Goal: Information Seeking & Learning: Learn about a topic

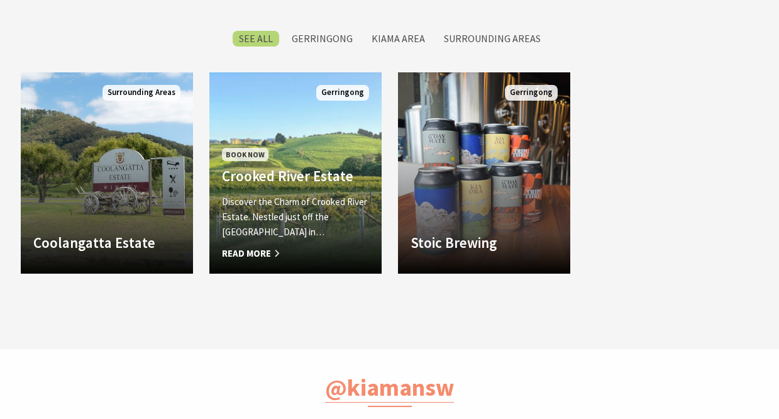
scroll to position [1030, 0]
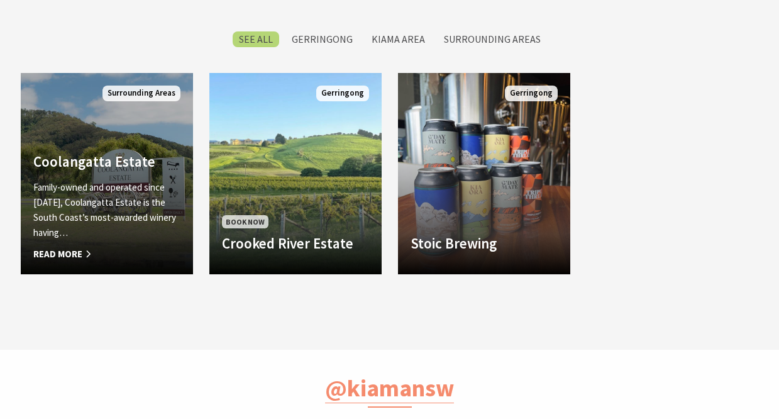
click at [70, 252] on span "Read More" at bounding box center [106, 254] width 147 height 15
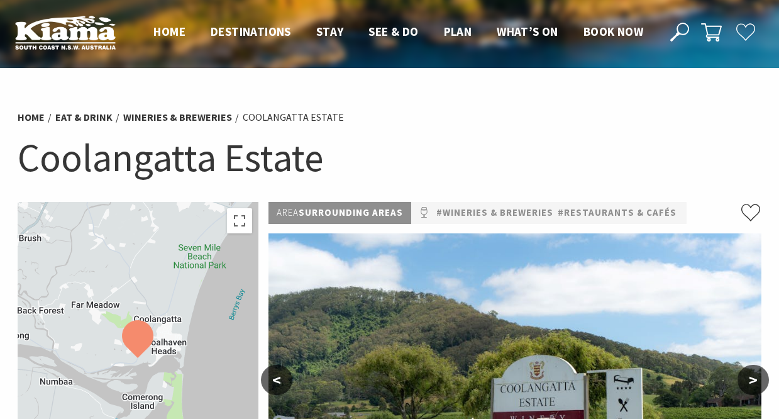
click at [183, 171] on h1 "Coolangatta Estate" at bounding box center [390, 157] width 745 height 51
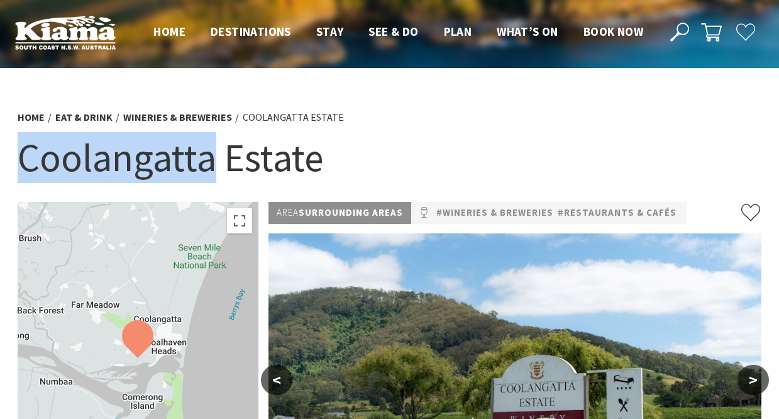
click at [183, 171] on h1 "Coolangatta Estate" at bounding box center [390, 157] width 745 height 51
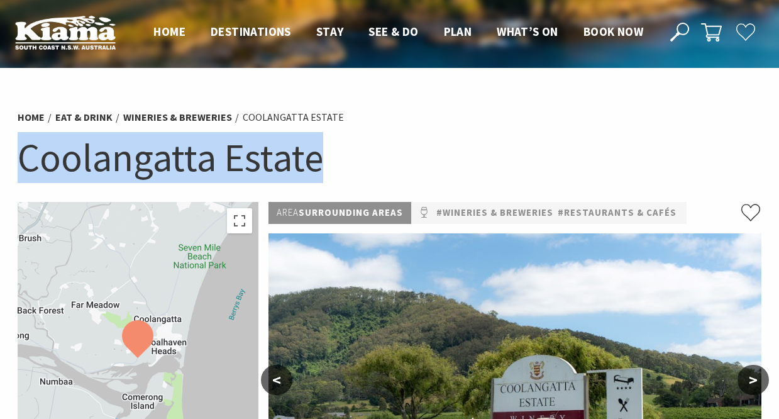
copy section "Coolangatta Estate"
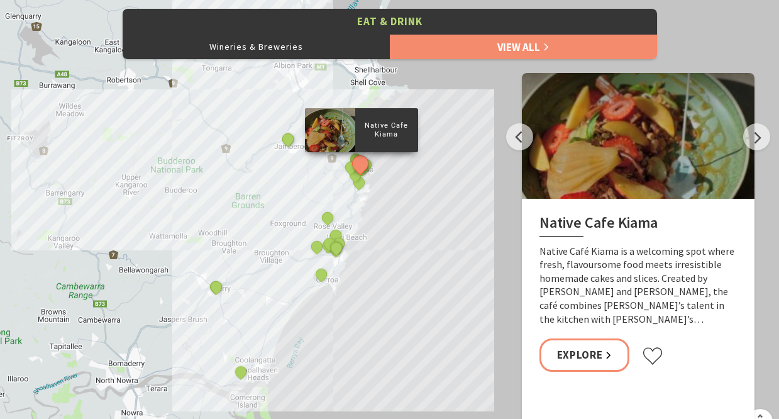
scroll to position [411, 776]
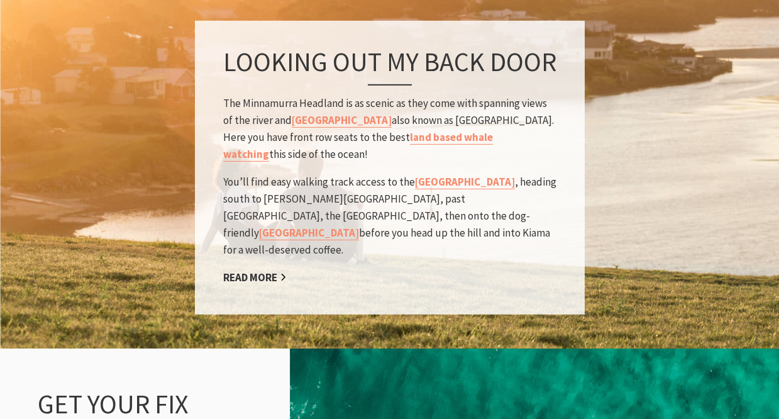
scroll to position [1358, 0]
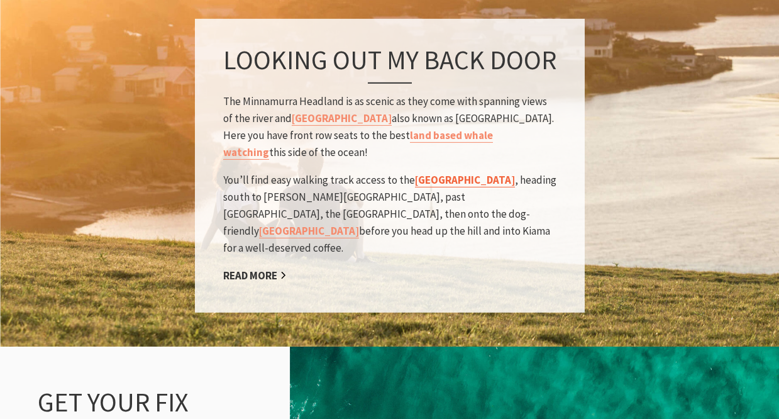
click at [449, 172] on link "Kiama Coast Walk" at bounding box center [465, 179] width 100 height 14
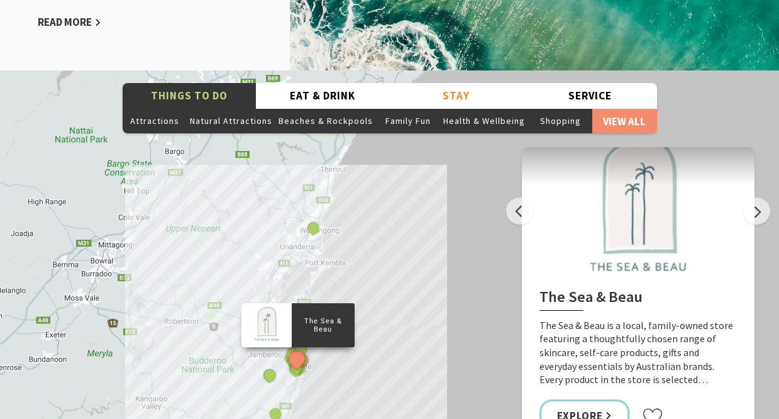
scroll to position [1997, 0]
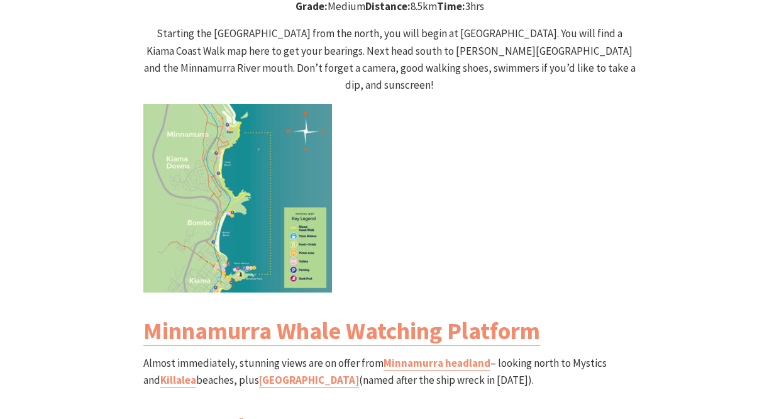
scroll to position [1323, 0]
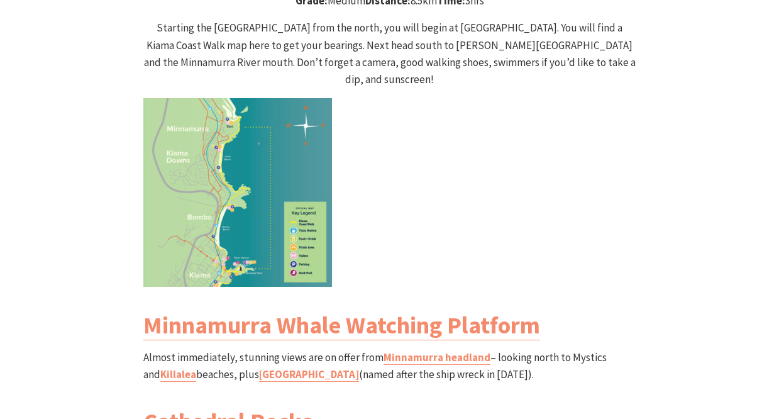
drag, startPoint x: 516, startPoint y: 247, endPoint x: 747, endPoint y: 242, distance: 230.9
click at [747, 242] on div "North Section Minnamurra River to Kiama Blowhole Walk Grade: Medium Distance: 8…" at bounding box center [390, 321] width 755 height 879
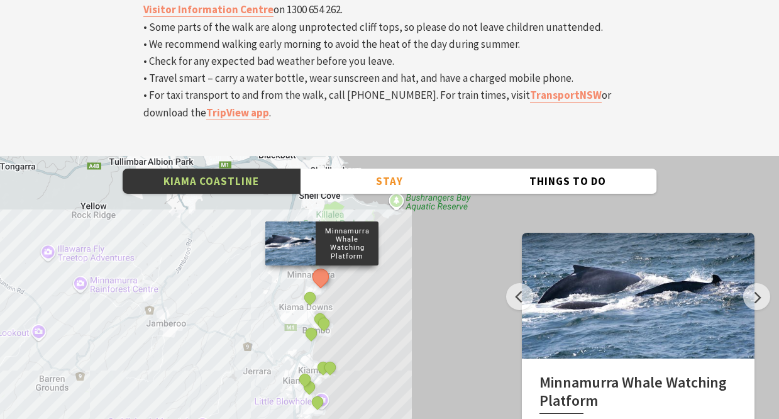
scroll to position [4269, 0]
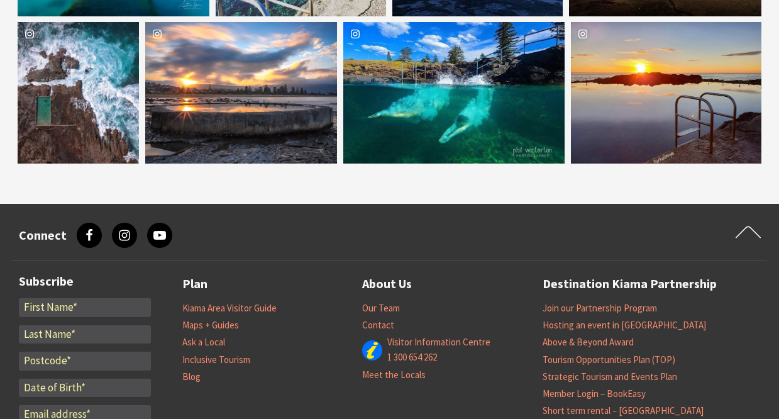
scroll to position [2156, 0]
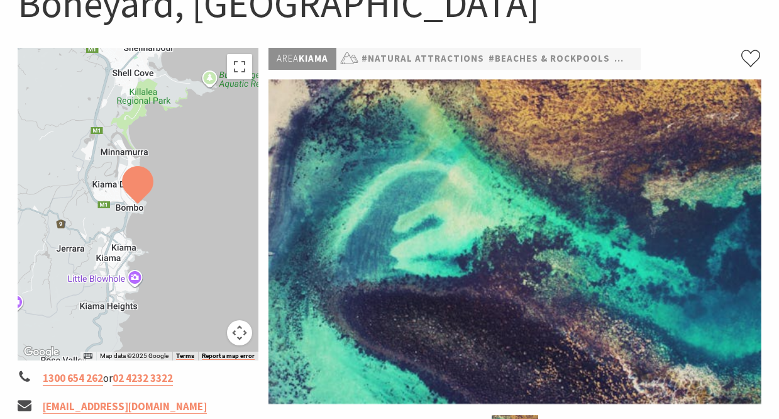
scroll to position [176, 0]
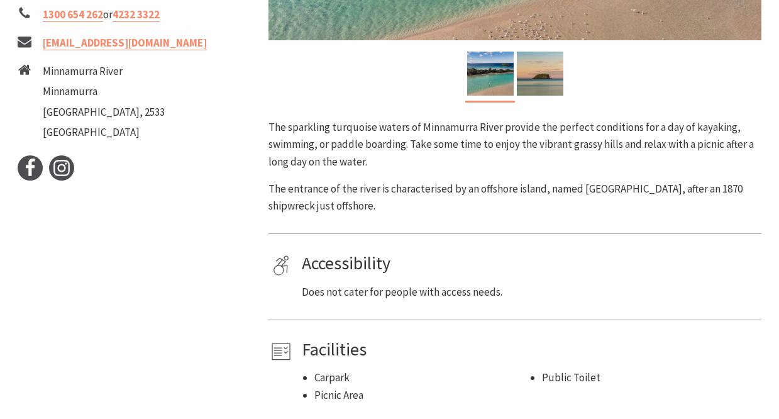
scroll to position [516, 0]
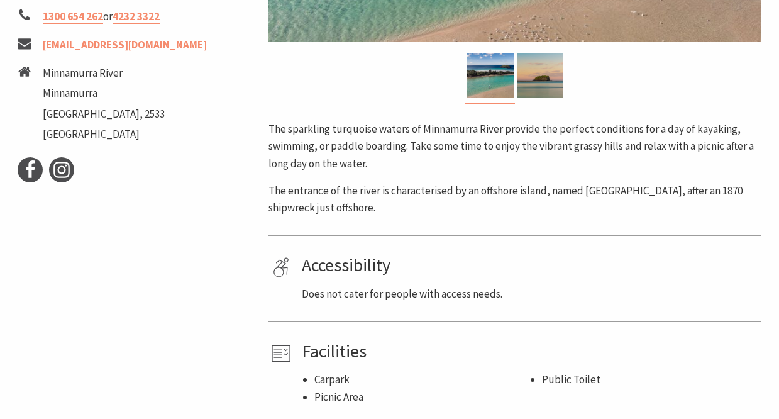
click at [526, 97] on div at bounding box center [540, 77] width 50 height 49
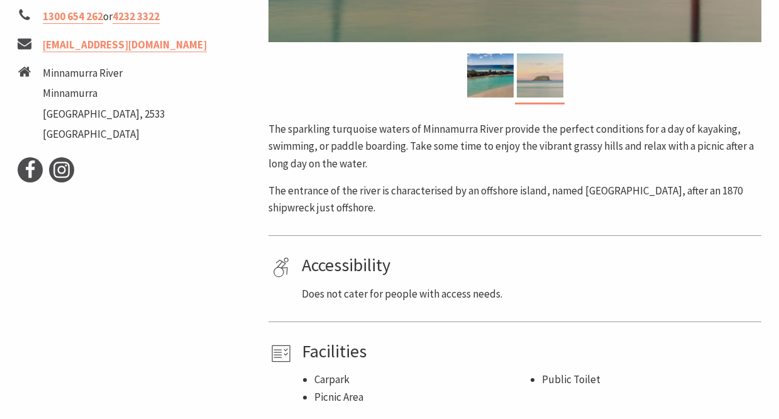
click at [538, 76] on img at bounding box center [540, 75] width 47 height 44
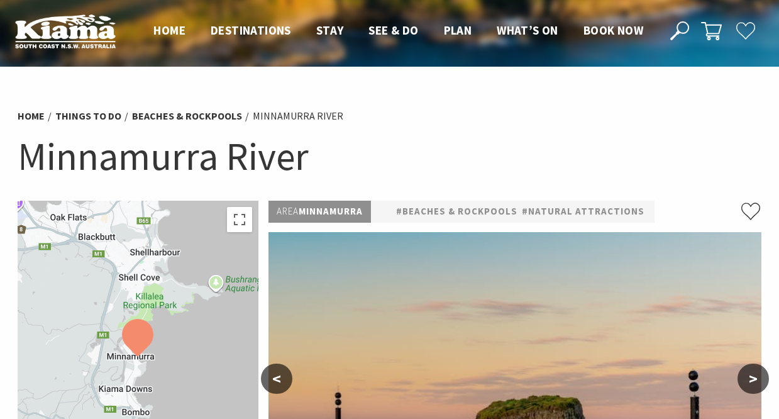
scroll to position [0, 0]
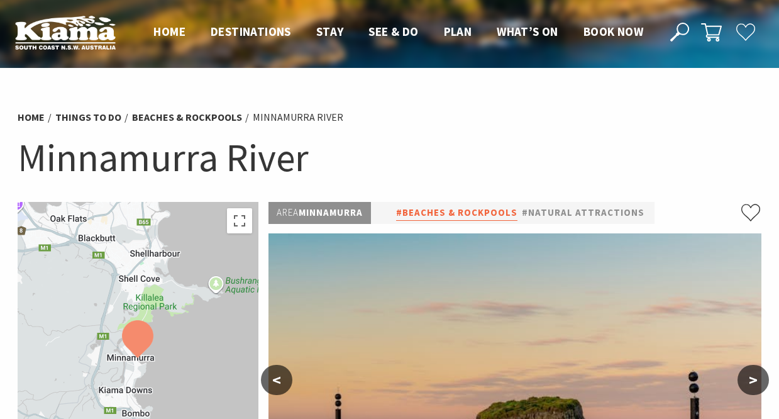
click at [450, 212] on link "#Beaches & Rockpools" at bounding box center [456, 213] width 121 height 16
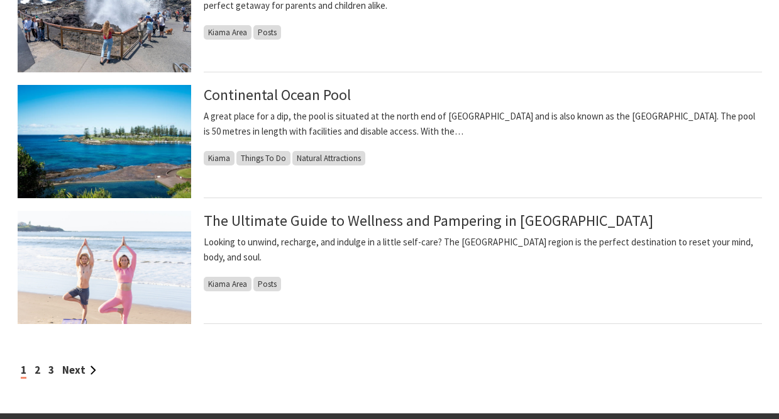
scroll to position [1062, 0]
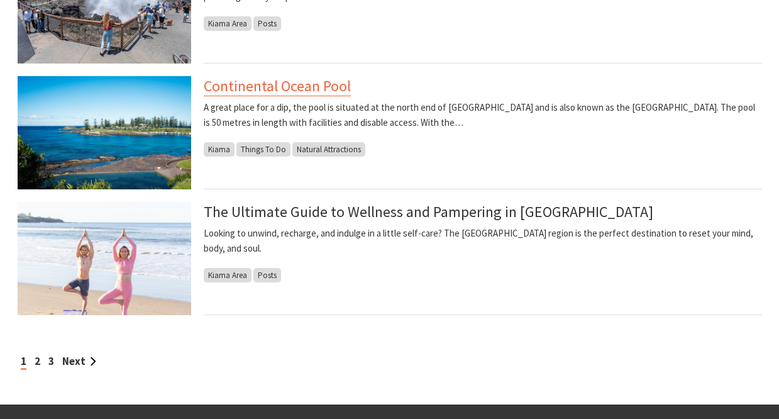
click at [310, 79] on link "Continental Ocean Pool" at bounding box center [277, 86] width 147 height 20
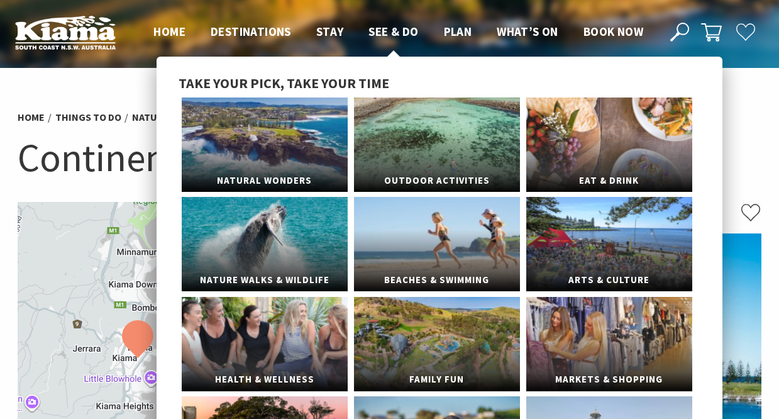
click at [397, 31] on span "See & Do" at bounding box center [394, 31] width 50 height 15
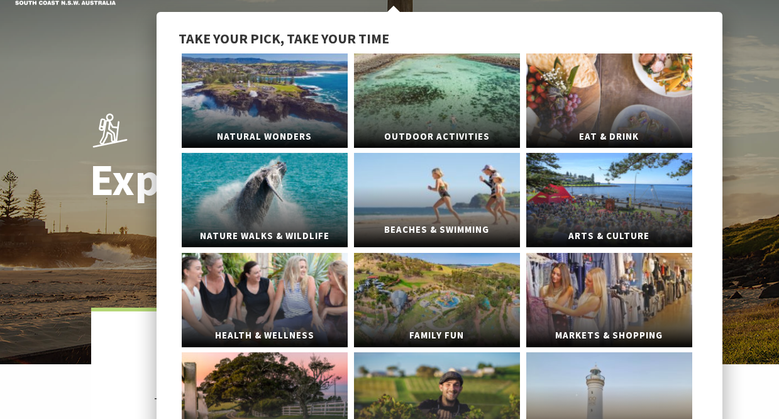
scroll to position [50, 0]
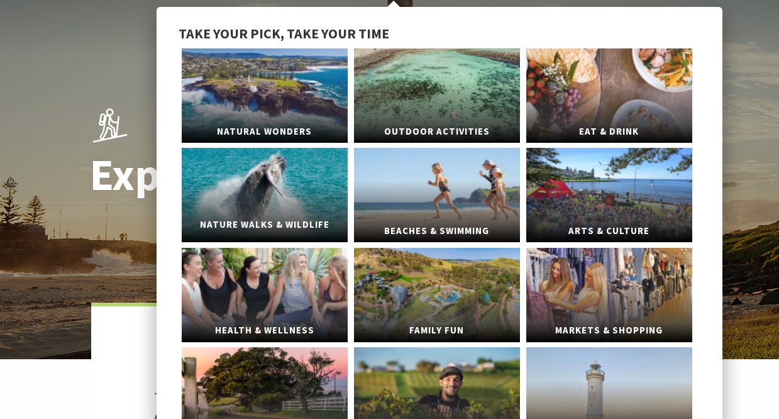
click at [299, 213] on span "Nature Walks & Wildlife" at bounding box center [265, 224] width 166 height 23
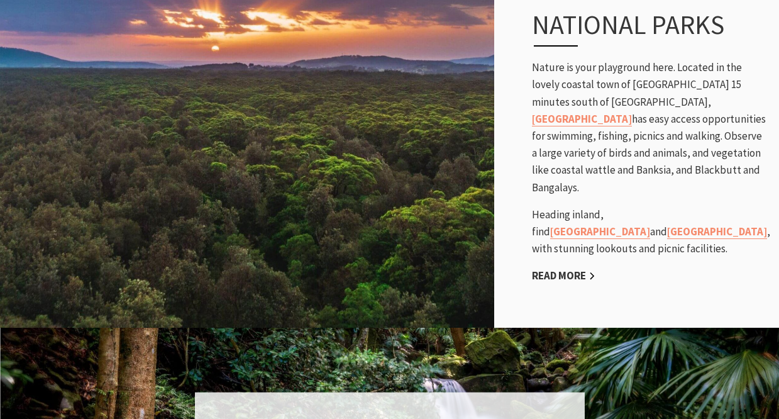
scroll to position [795, 0]
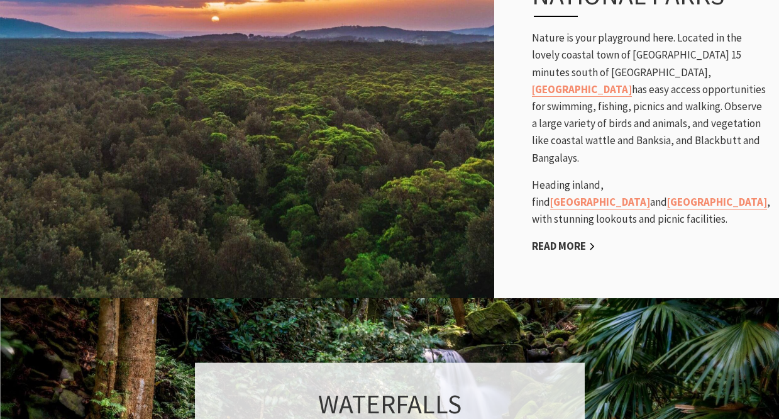
click at [586, 163] on div "National Parks Nature is your playground here. Located in the lovely coastal to…" at bounding box center [649, 117] width 260 height 326
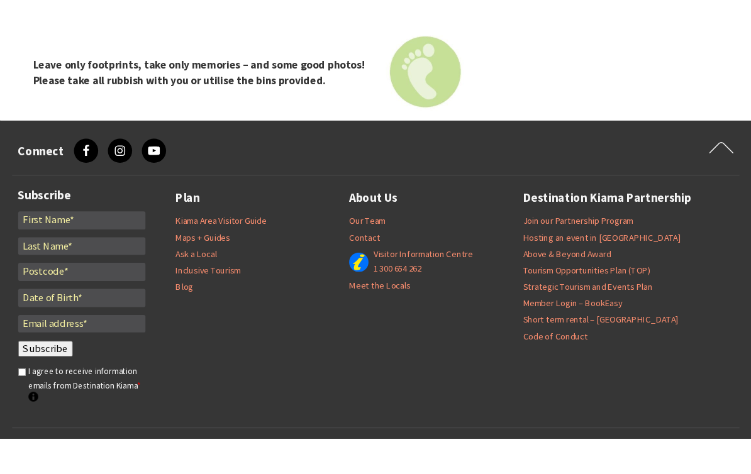
scroll to position [3502, 0]
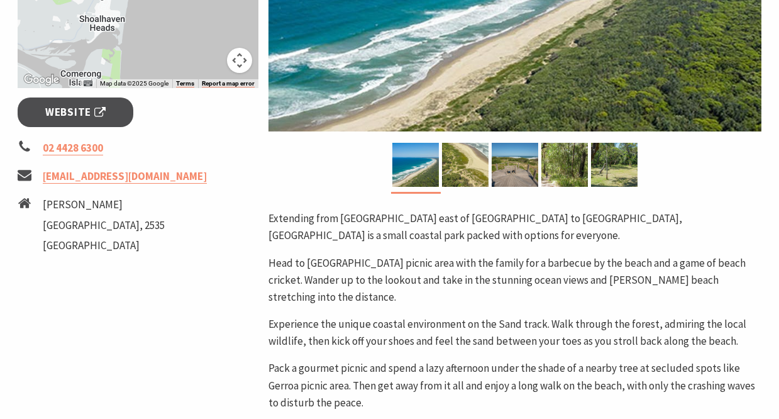
scroll to position [426, 0]
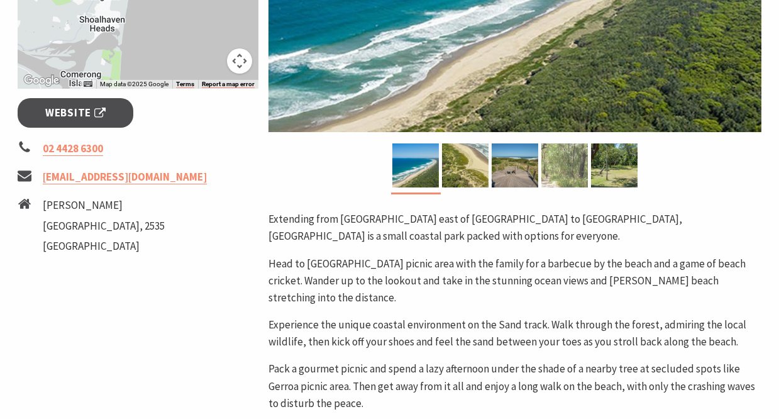
click at [564, 167] on img at bounding box center [564, 165] width 47 height 44
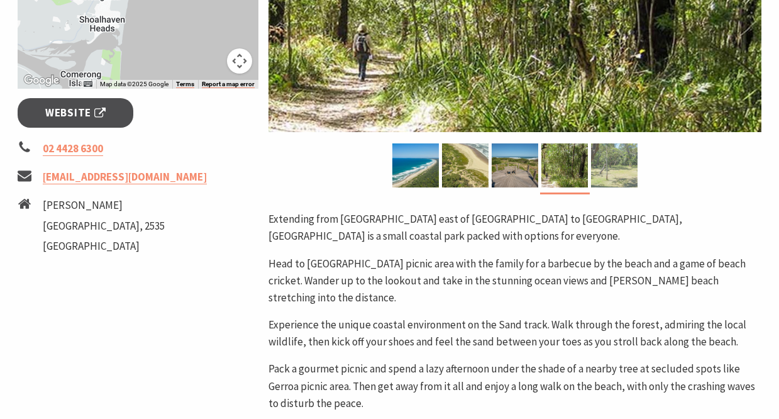
click at [607, 168] on img at bounding box center [614, 165] width 47 height 44
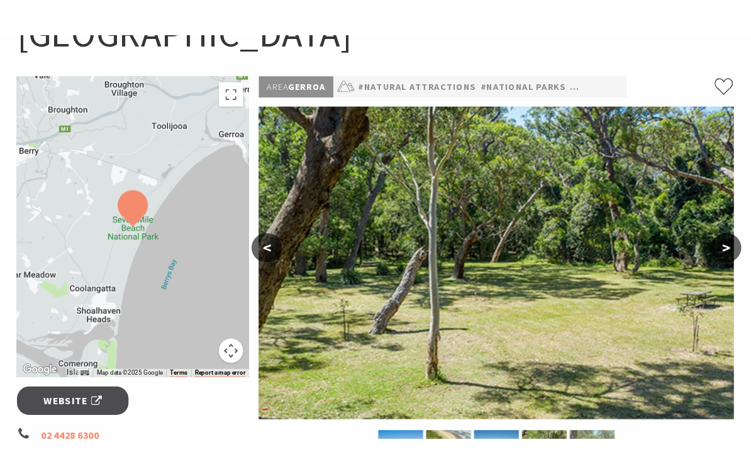
scroll to position [144, 0]
